Goal: Navigation & Orientation: Find specific page/section

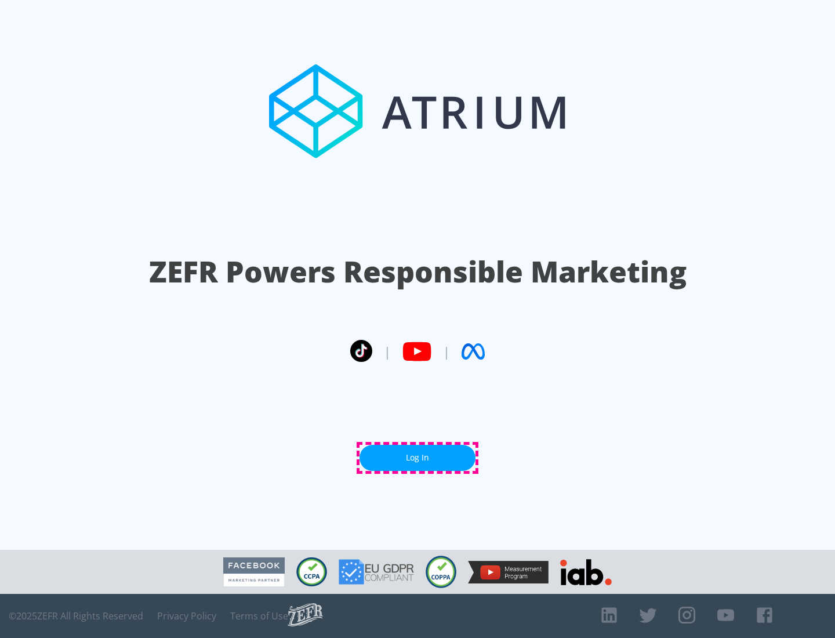
click at [418, 458] on link "Log In" at bounding box center [418, 458] width 116 height 26
